Goal: Task Accomplishment & Management: Manage account settings

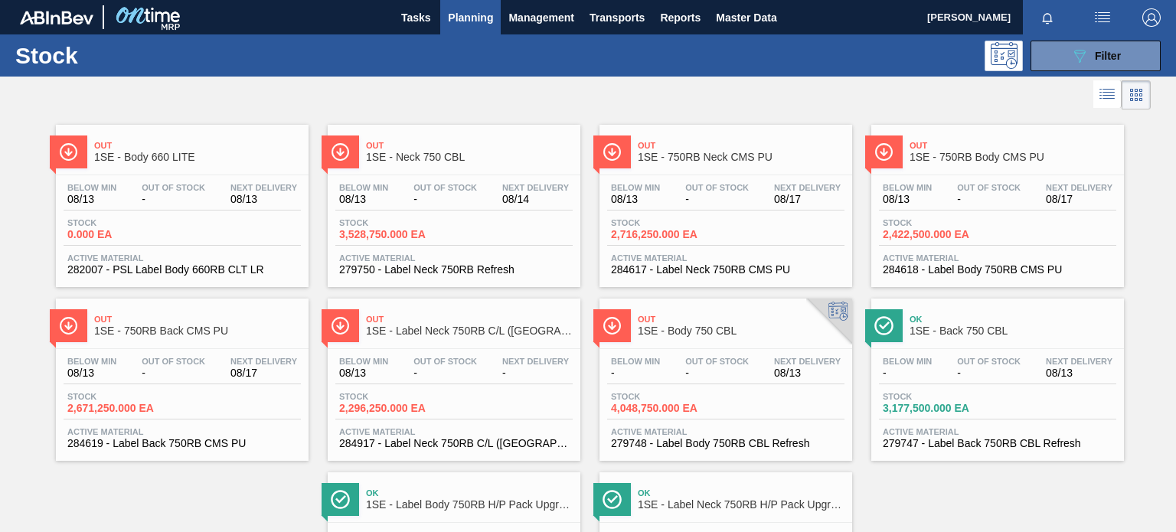
click at [450, 18] on span "Planning" at bounding box center [470, 17] width 45 height 18
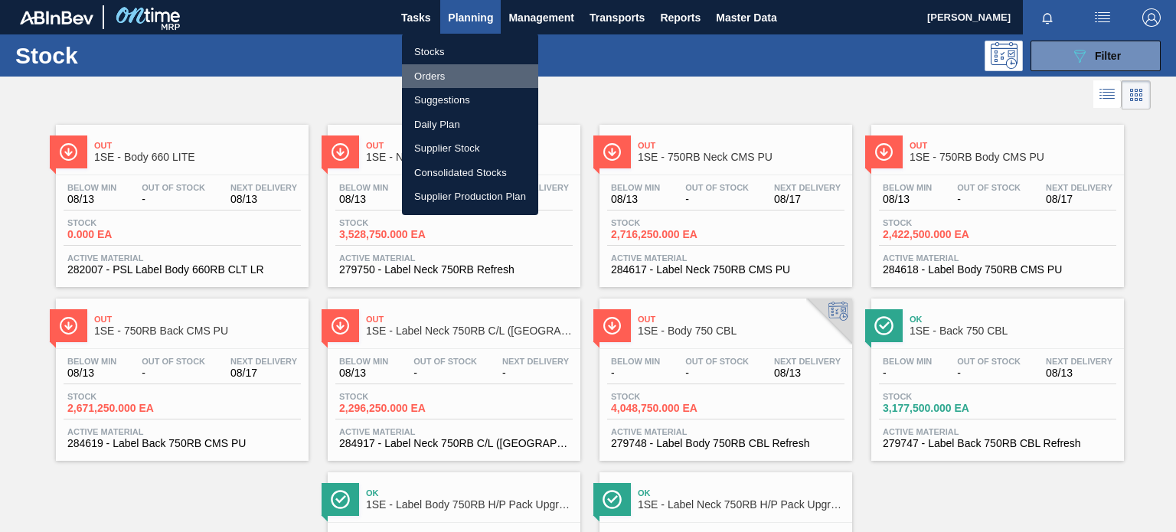
click at [444, 70] on li "Orders" at bounding box center [470, 76] width 136 height 24
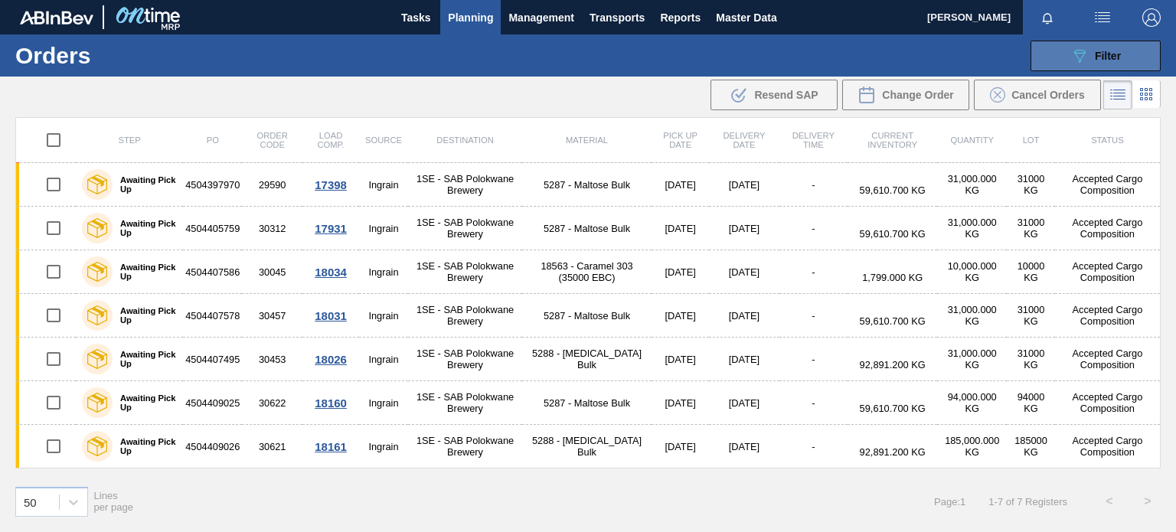
click at [1085, 48] on icon "089F7B8B-B2A5-4AFE-B5C0-19BA573D28AC" at bounding box center [1079, 56] width 18 height 18
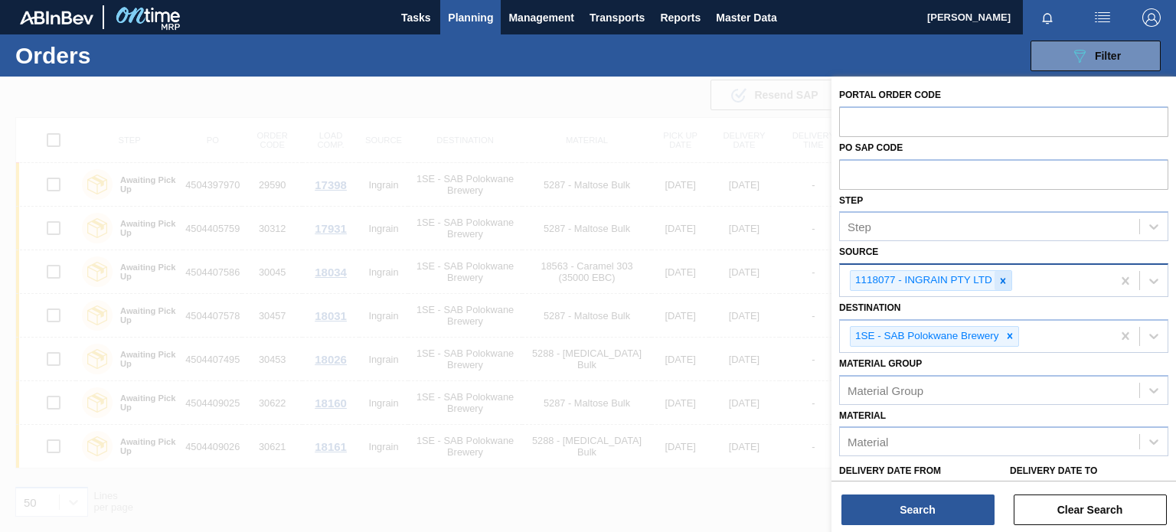
click at [1004, 276] on icon at bounding box center [1002, 281] width 11 height 11
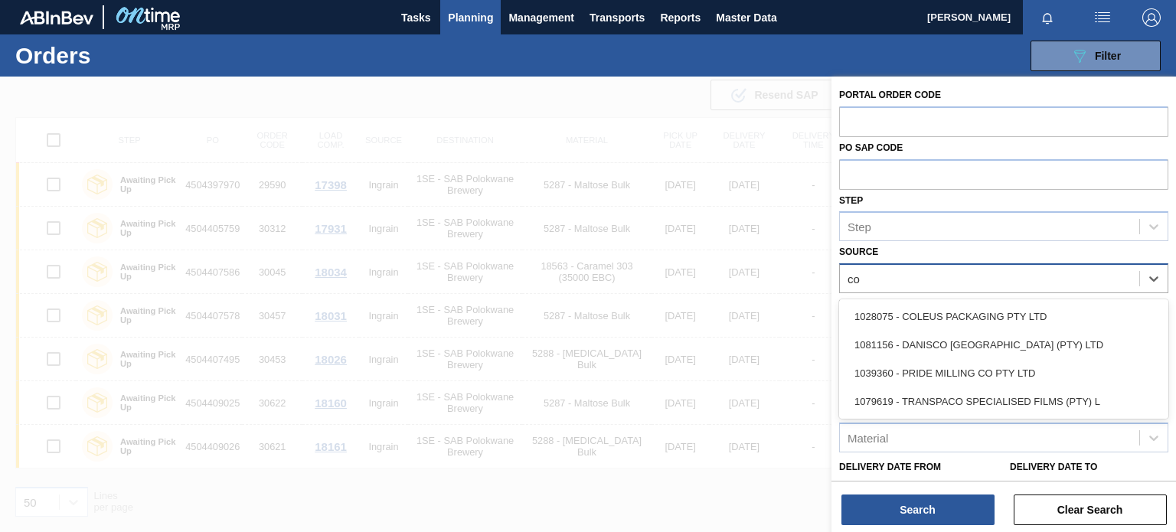
type input "col"
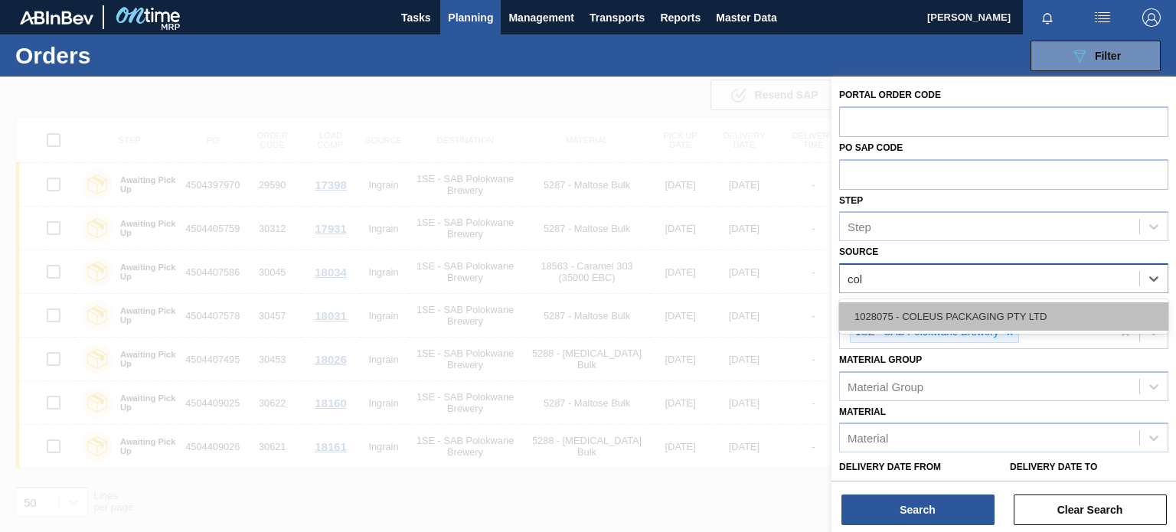
click at [1001, 318] on div "1028075 - COLEUS PACKAGING PTY LTD" at bounding box center [1003, 316] width 329 height 28
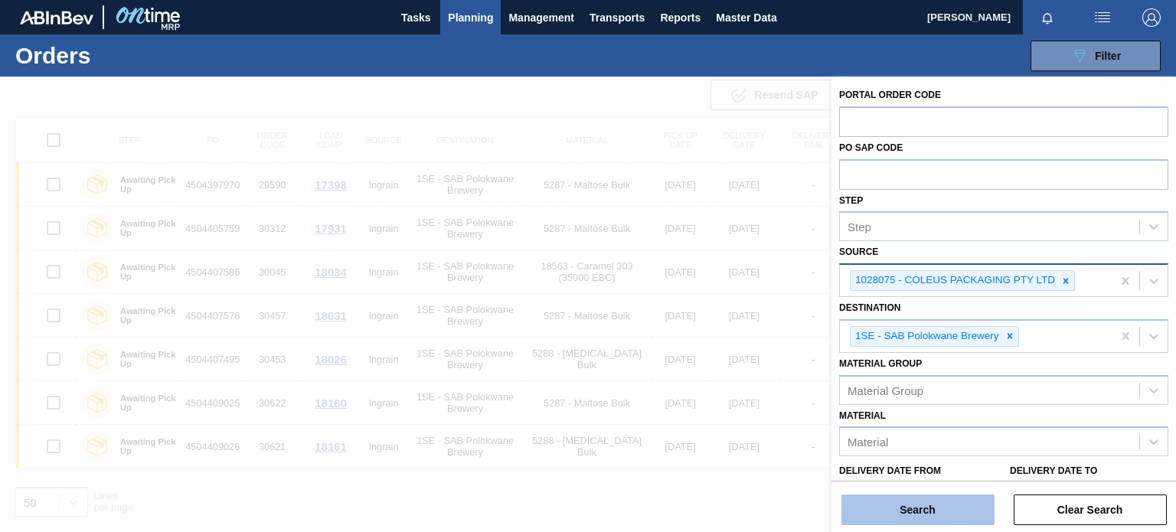
click at [922, 505] on button "Search" at bounding box center [917, 510] width 153 height 31
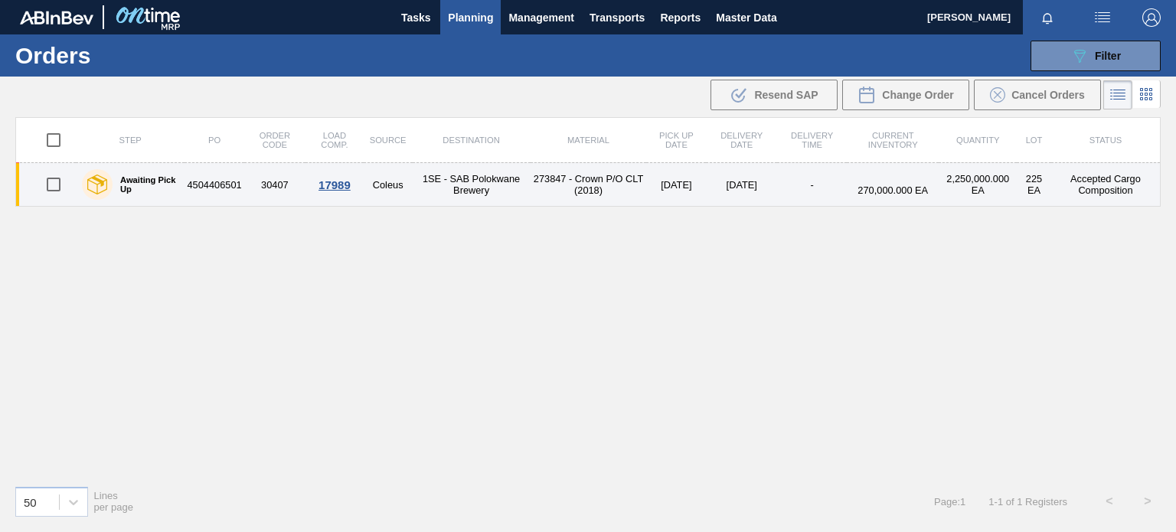
click at [53, 178] on input "checkbox" at bounding box center [54, 184] width 32 height 32
checkbox input "true"
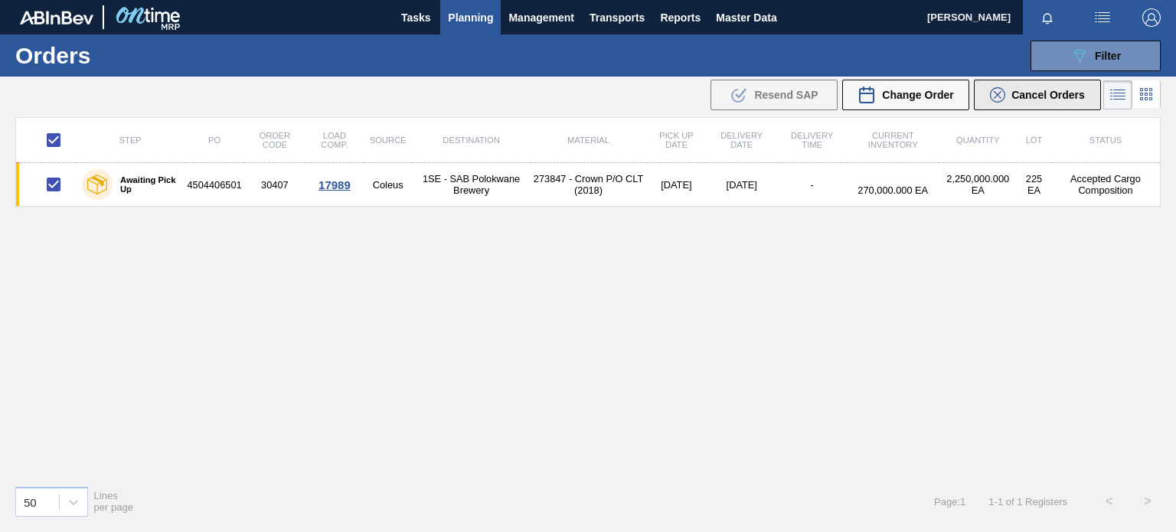
click at [1043, 97] on span "Cancel Orders" at bounding box center [1047, 95] width 73 height 12
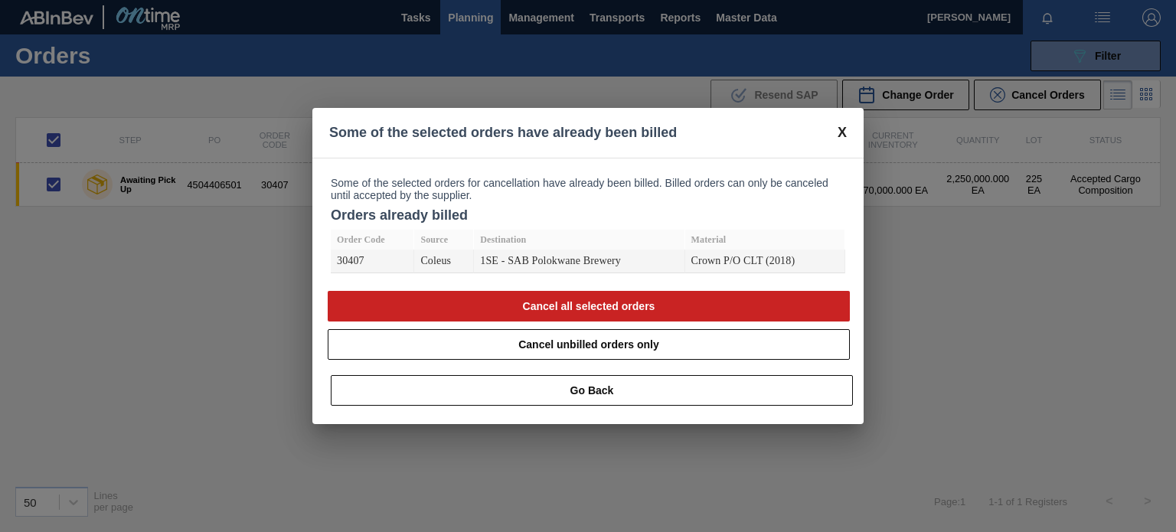
click at [842, 127] on span at bounding box center [841, 133] width 9 height 16
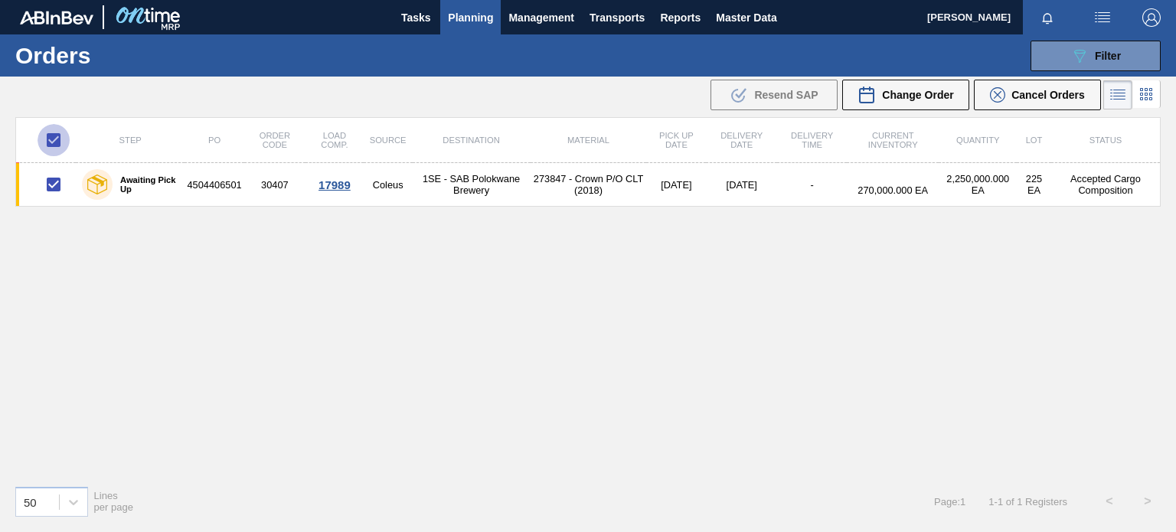
click at [55, 138] on input "checkbox" at bounding box center [54, 140] width 32 height 32
checkbox input "false"
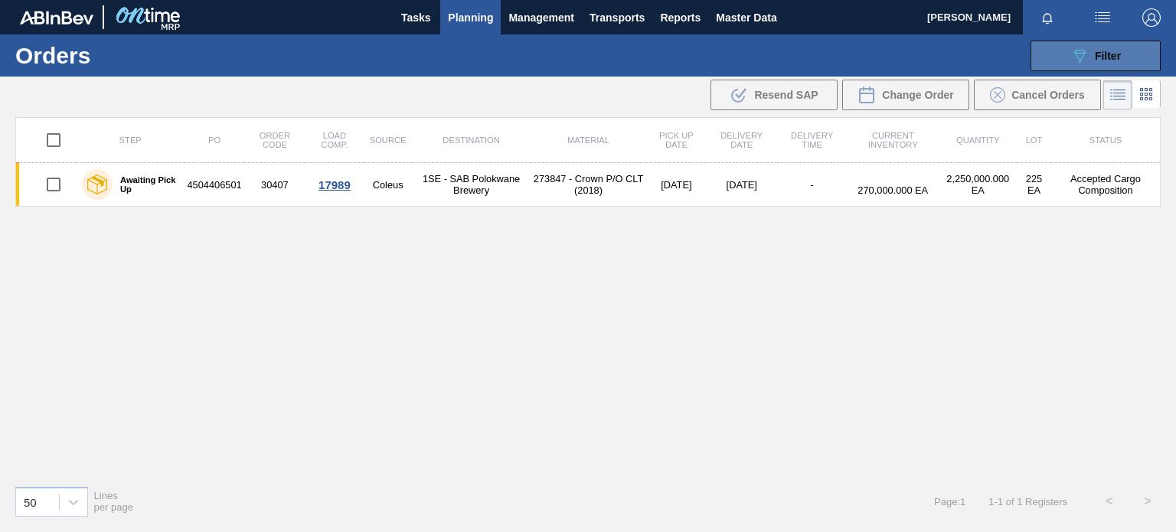
click at [1093, 48] on div "089F7B8B-B2A5-4AFE-B5C0-19BA573D28AC Filter" at bounding box center [1095, 56] width 51 height 18
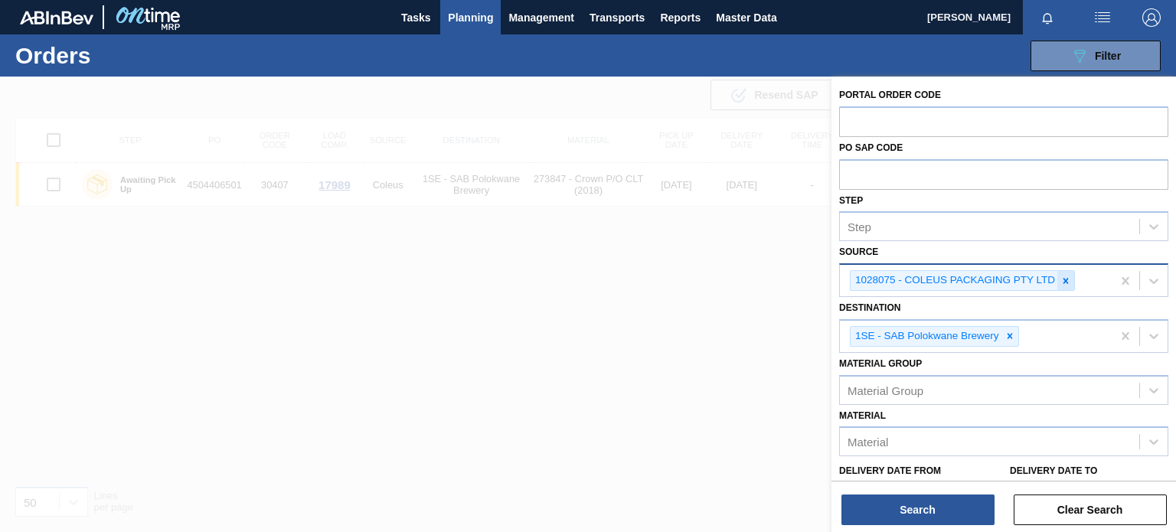
click at [1065, 282] on icon at bounding box center [1065, 281] width 11 height 11
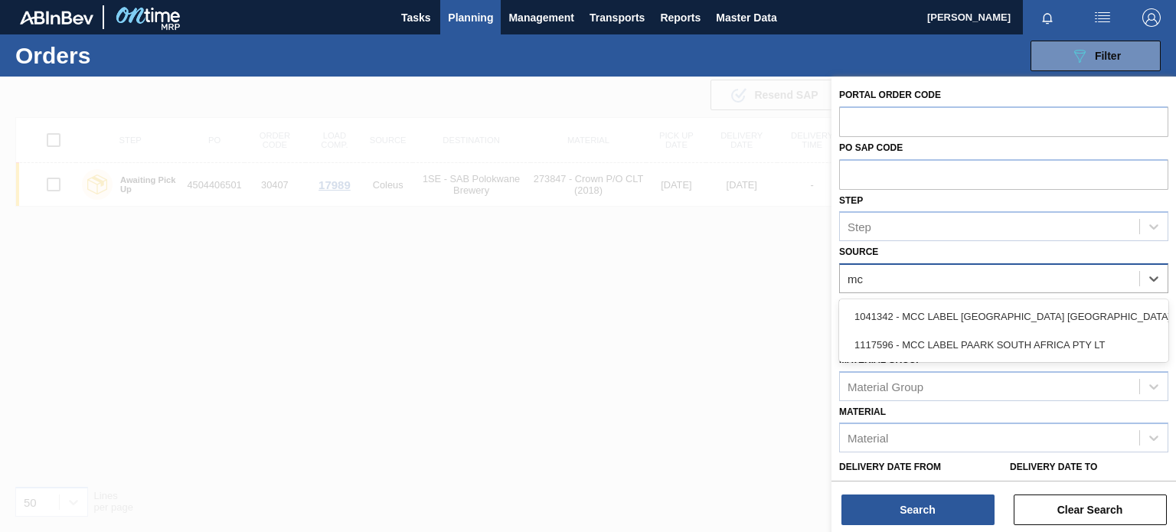
type input "mcc"
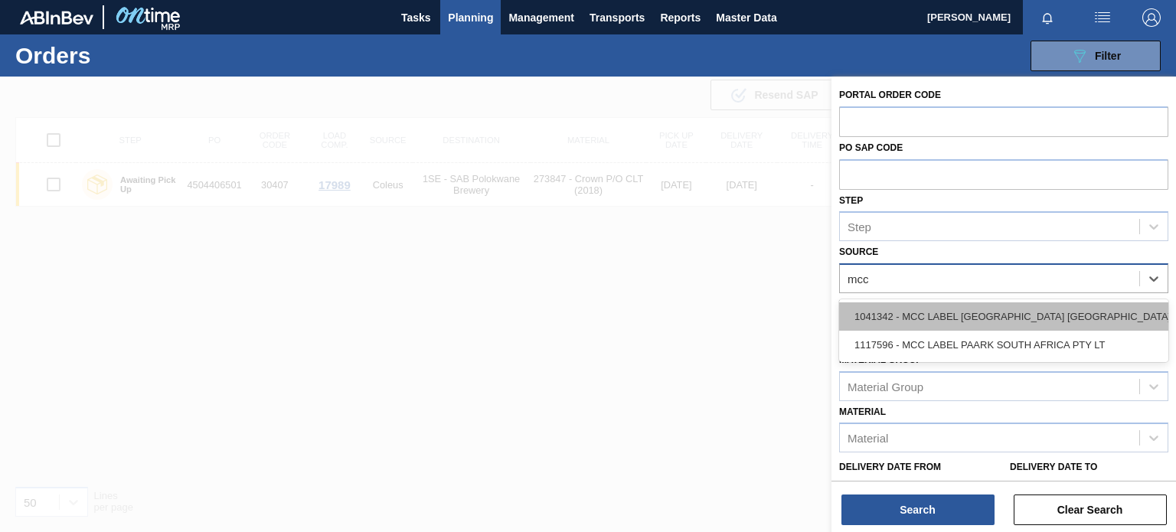
click at [1049, 308] on div "1041342 - MCC LABEL [GEOGRAPHIC_DATA] [GEOGRAPHIC_DATA]" at bounding box center [1003, 316] width 329 height 28
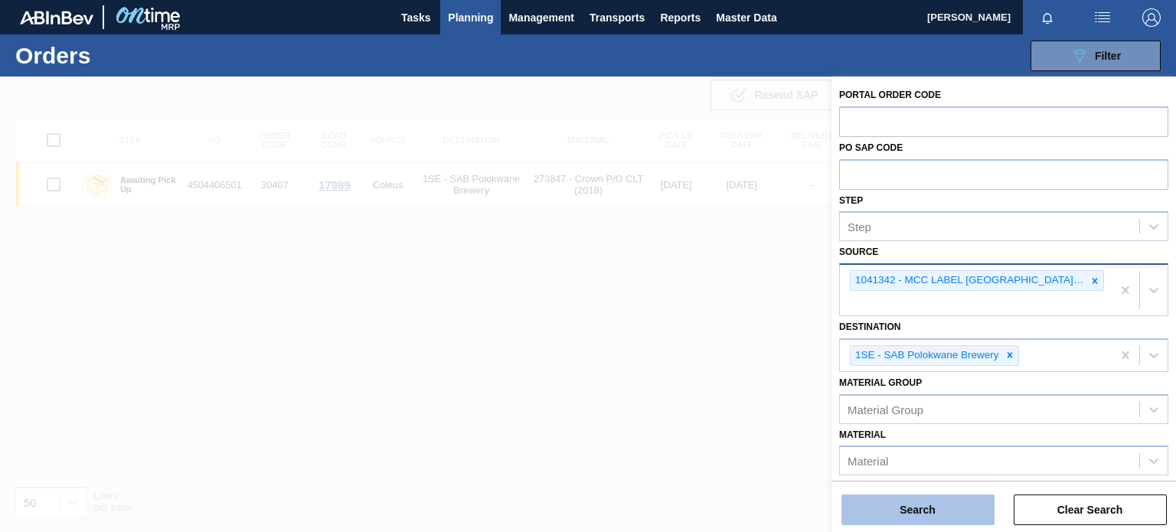
click at [912, 506] on button "Search" at bounding box center [917, 510] width 153 height 31
